Goal: Contribute content

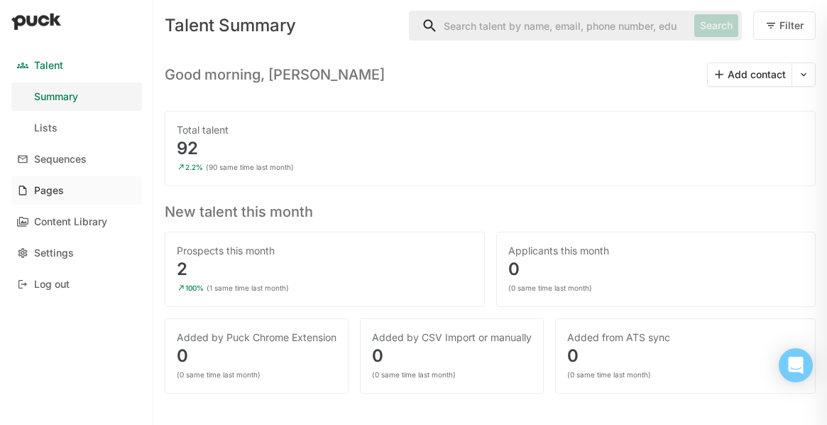
click at [55, 195] on div "Pages" at bounding box center [49, 191] width 30 height 12
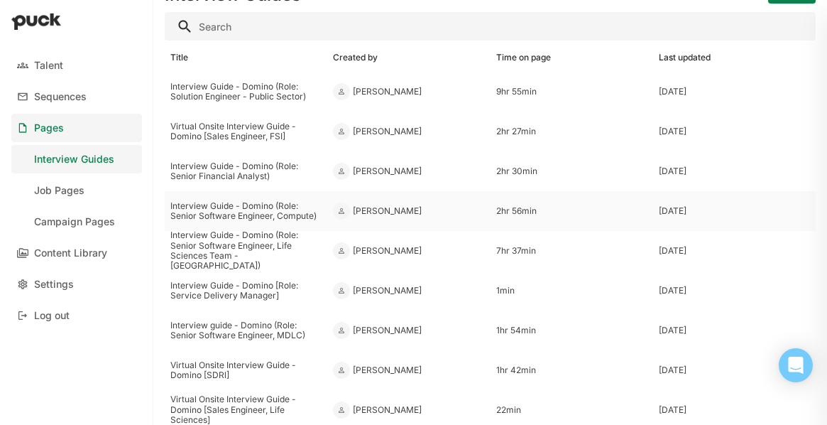
scroll to position [44, 0]
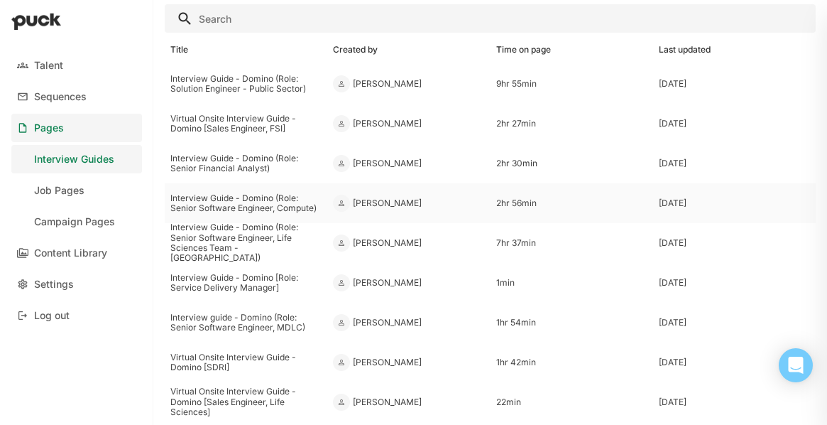
click at [268, 195] on div "Interview Guide - Domino (Role: Senior Software Engineer, Compute)" at bounding box center [245, 203] width 151 height 21
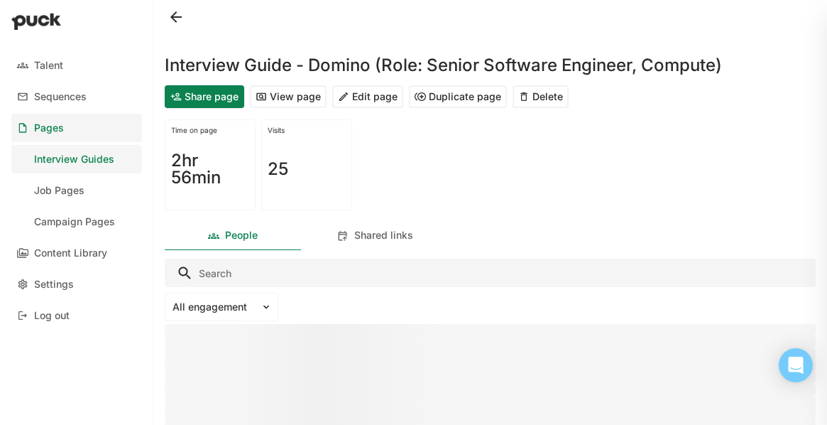
click at [362, 104] on button "Edit page" at bounding box center [367, 96] width 71 height 23
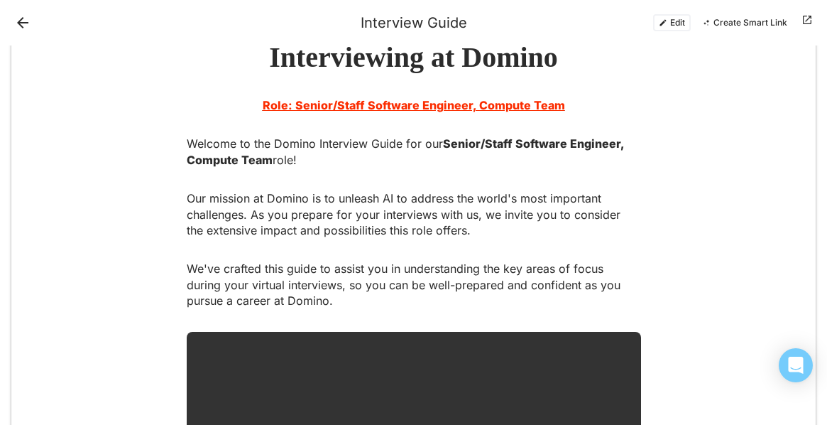
scroll to position [101, 0]
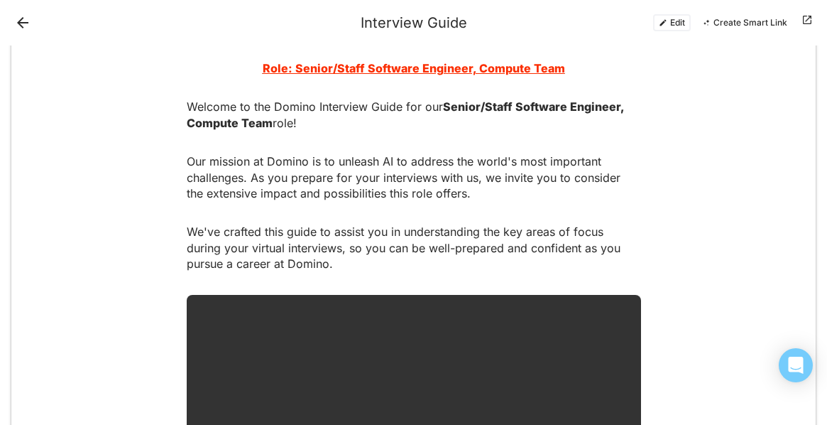
click at [678, 23] on button "Edit" at bounding box center [672, 22] width 38 height 17
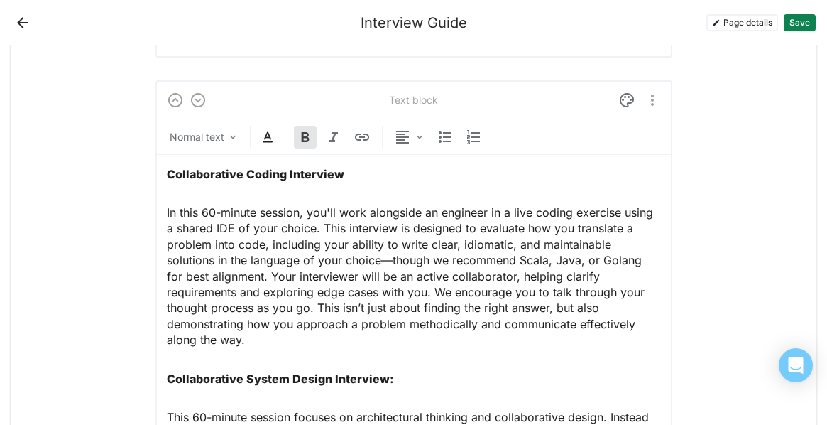
scroll to position [1639, 0]
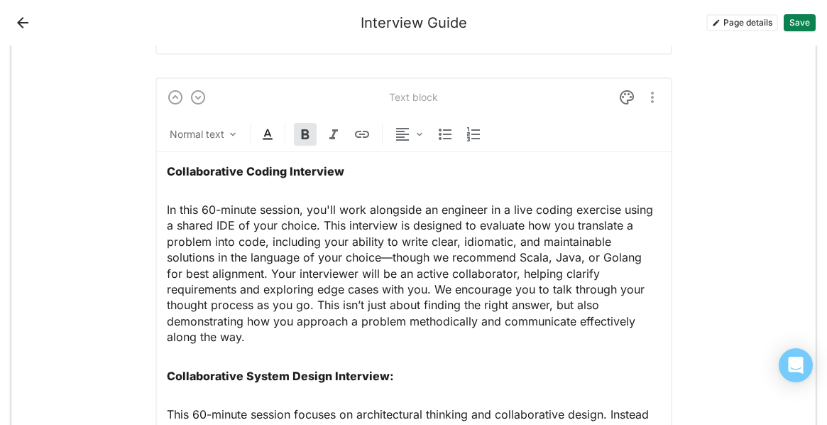
click at [204, 208] on p "In this 60-minute session, you'll work alongside an engineer in a live coding e…" at bounding box center [414, 273] width 494 height 143
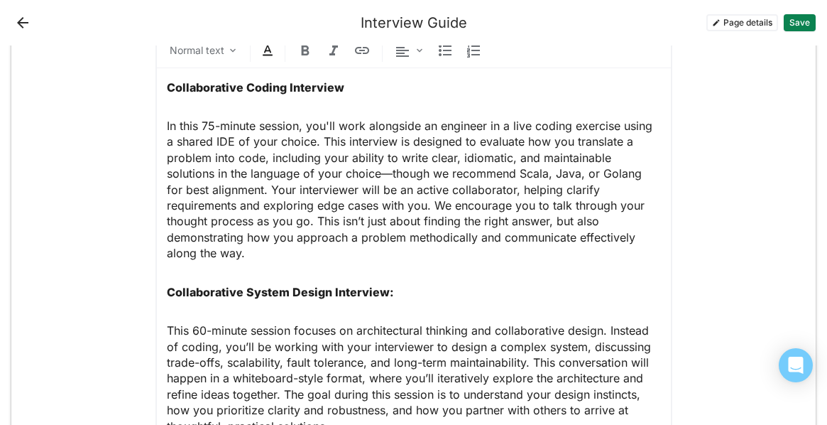
scroll to position [1671, 0]
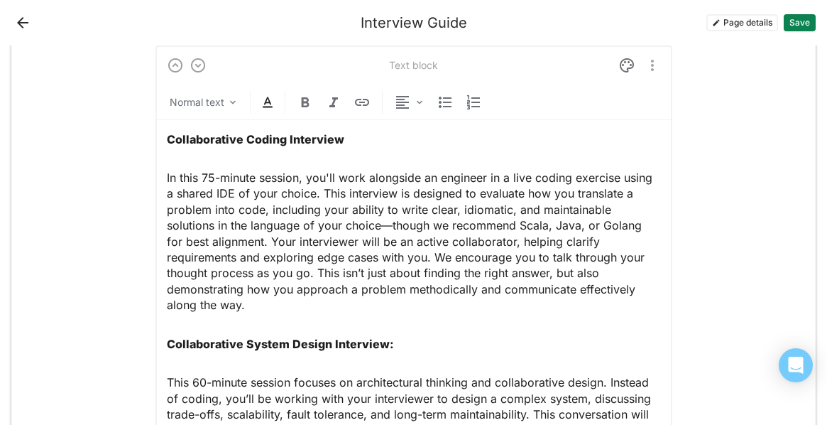
click at [647, 295] on p "In this 75-minute session, you'll work alongside an engineer in a live coding e…" at bounding box center [414, 241] width 494 height 143
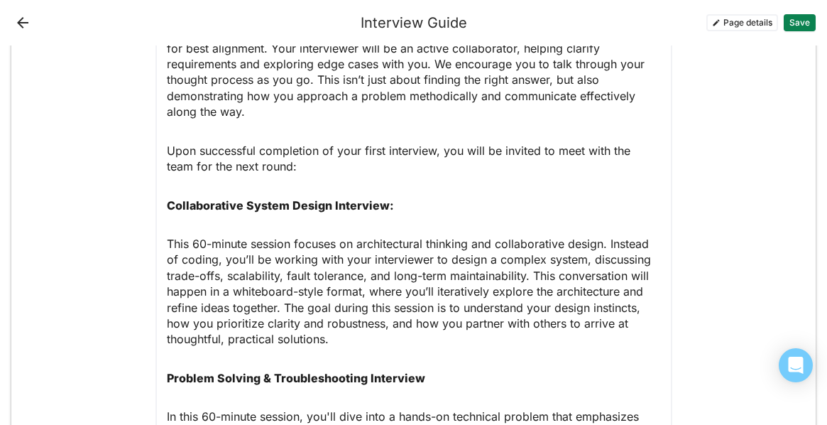
scroll to position [1865, 0]
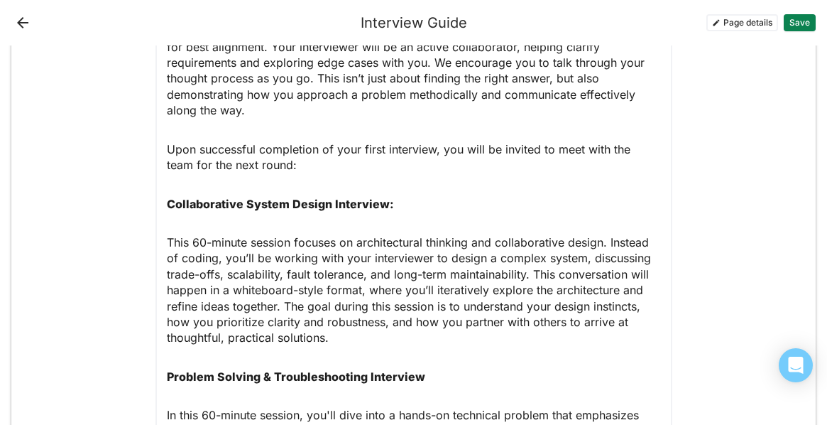
click at [267, 141] on p "Upon successful completion of your first interview, you will be invited to meet…" at bounding box center [414, 157] width 494 height 32
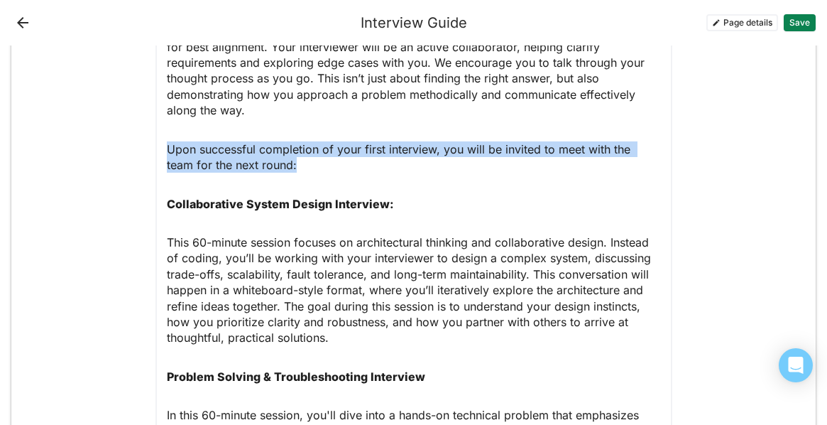
click at [267, 141] on p "Upon successful completion of your first interview, you will be invited to meet…" at bounding box center [414, 157] width 494 height 32
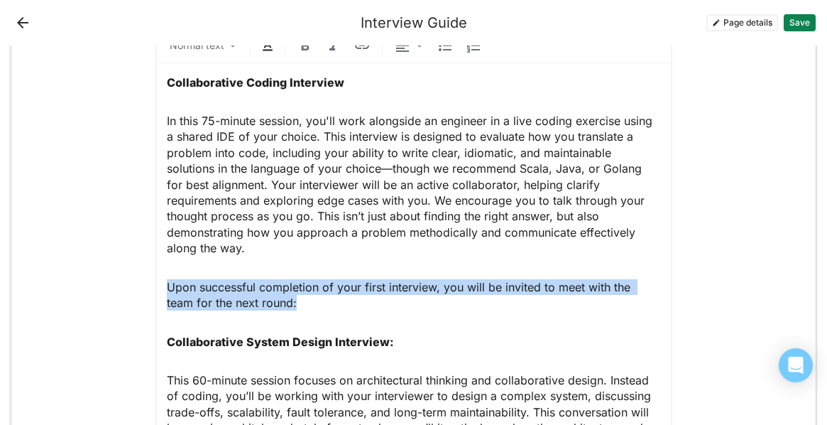
scroll to position [1721, 0]
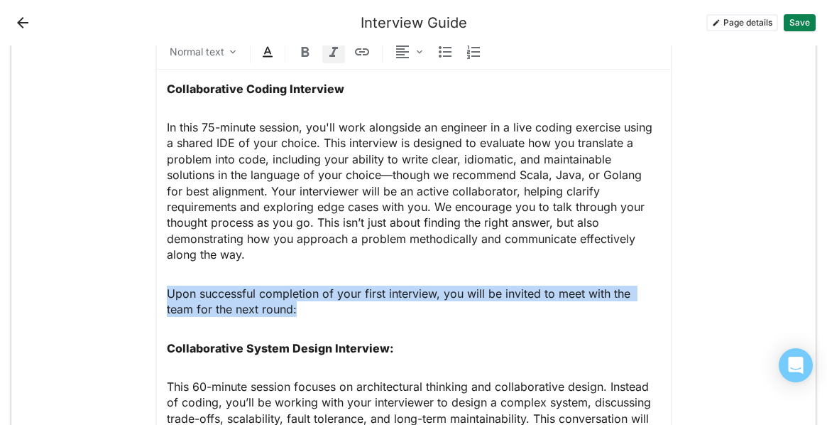
click at [327, 48] on img at bounding box center [333, 51] width 17 height 17
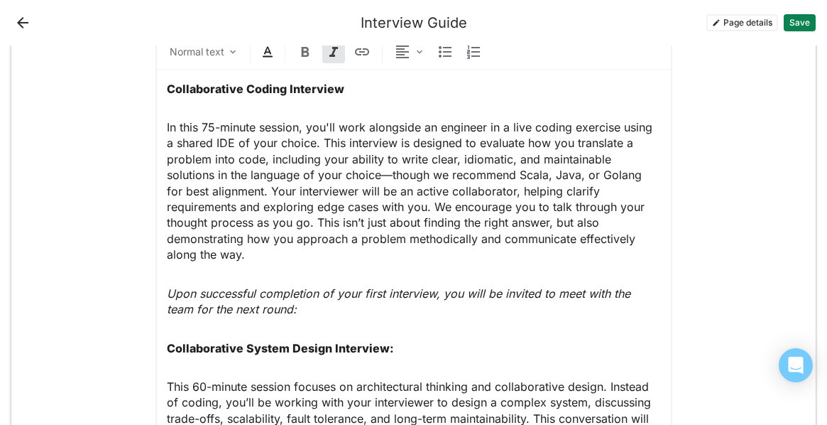
click at [386, 293] on p "Upon successful completion of your first interview, you will be invited to meet…" at bounding box center [414, 301] width 494 height 32
click at [388, 286] on em "Upon successful completion of your first interview, you will be invited to meet…" at bounding box center [400, 301] width 467 height 30
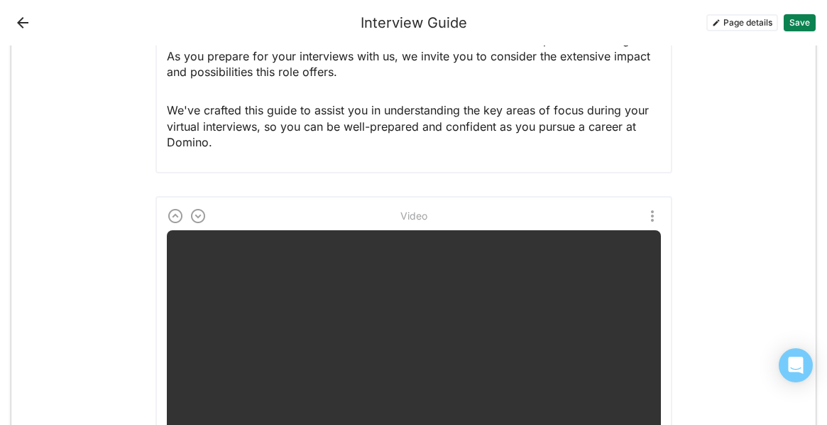
scroll to position [0, 0]
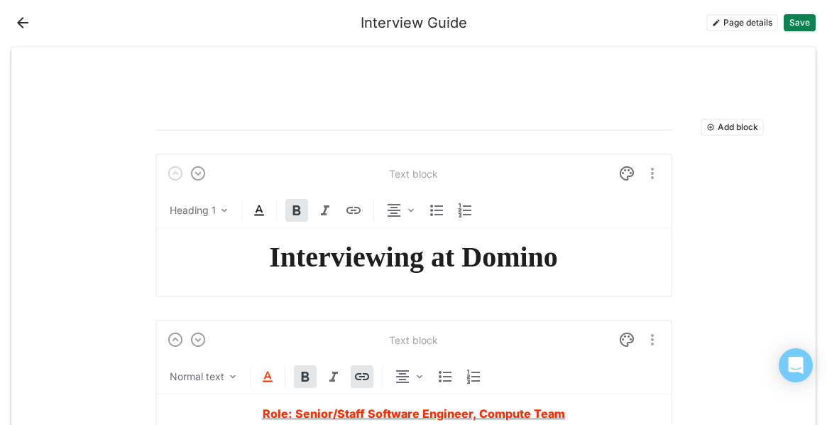
click at [811, 18] on button "Save" at bounding box center [800, 22] width 32 height 17
